Goal: Find specific page/section: Find specific page/section

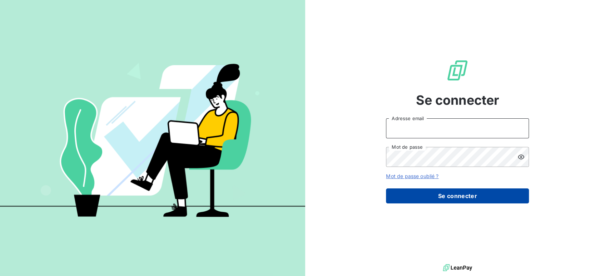
type input "[EMAIL_ADDRESS][DOMAIN_NAME]"
click at [441, 196] on button "Se connecter" at bounding box center [457, 195] width 143 height 15
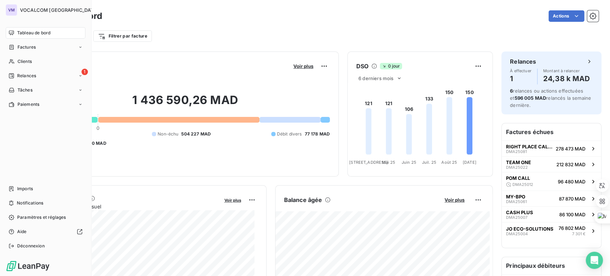
click at [21, 74] on span "Relances" at bounding box center [26, 76] width 19 height 6
click at [26, 88] on span "À effectuer" at bounding box center [28, 90] width 23 height 6
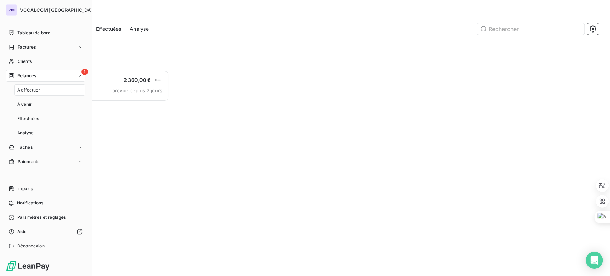
scroll to position [200, 129]
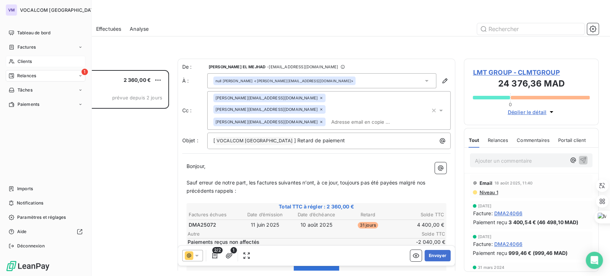
click at [27, 60] on span "Clients" at bounding box center [25, 61] width 14 height 6
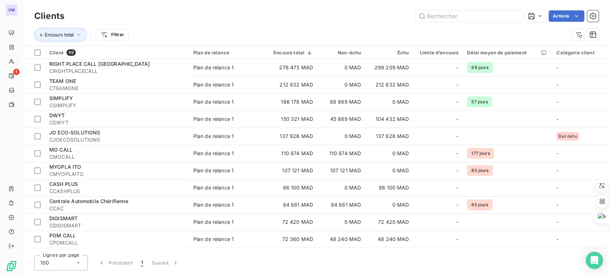
scroll to position [6, 0]
